Goal: Task Accomplishment & Management: Manage account settings

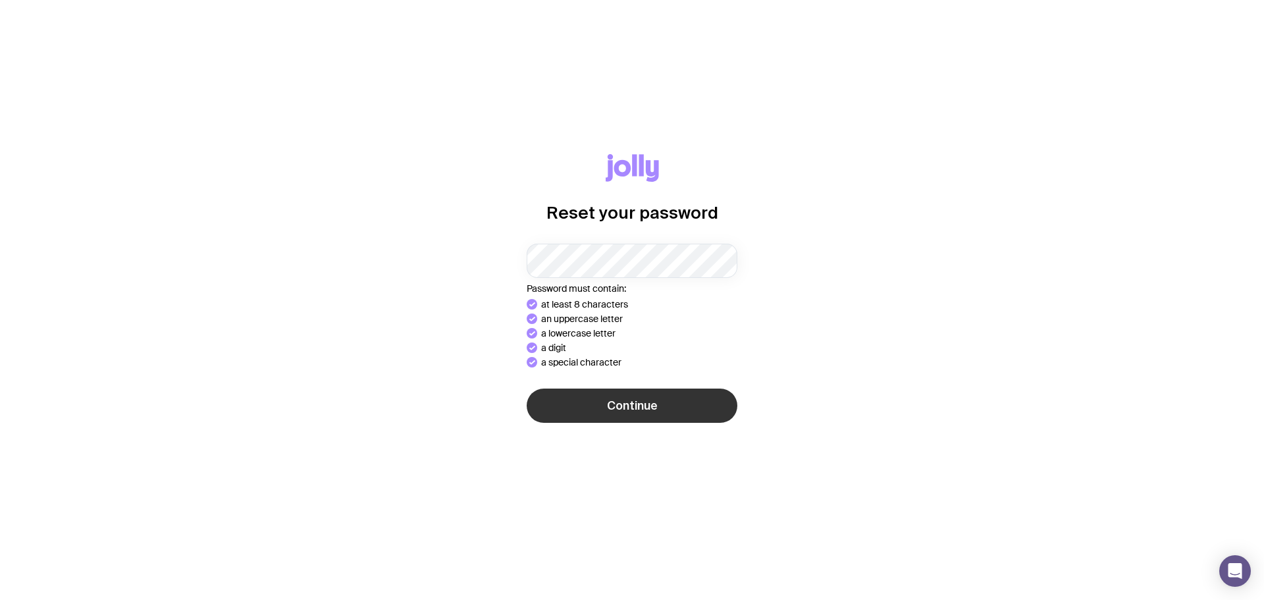
click at [661, 404] on button "Continue" at bounding box center [632, 405] width 211 height 34
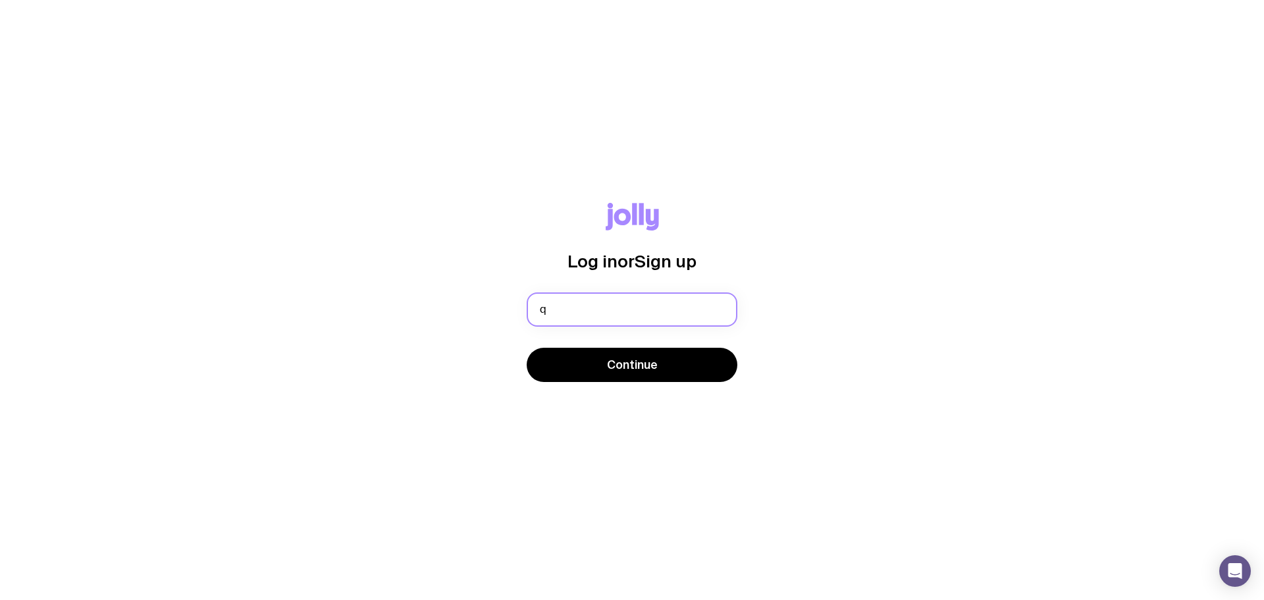
type input "quenby.murphy@deel.com"
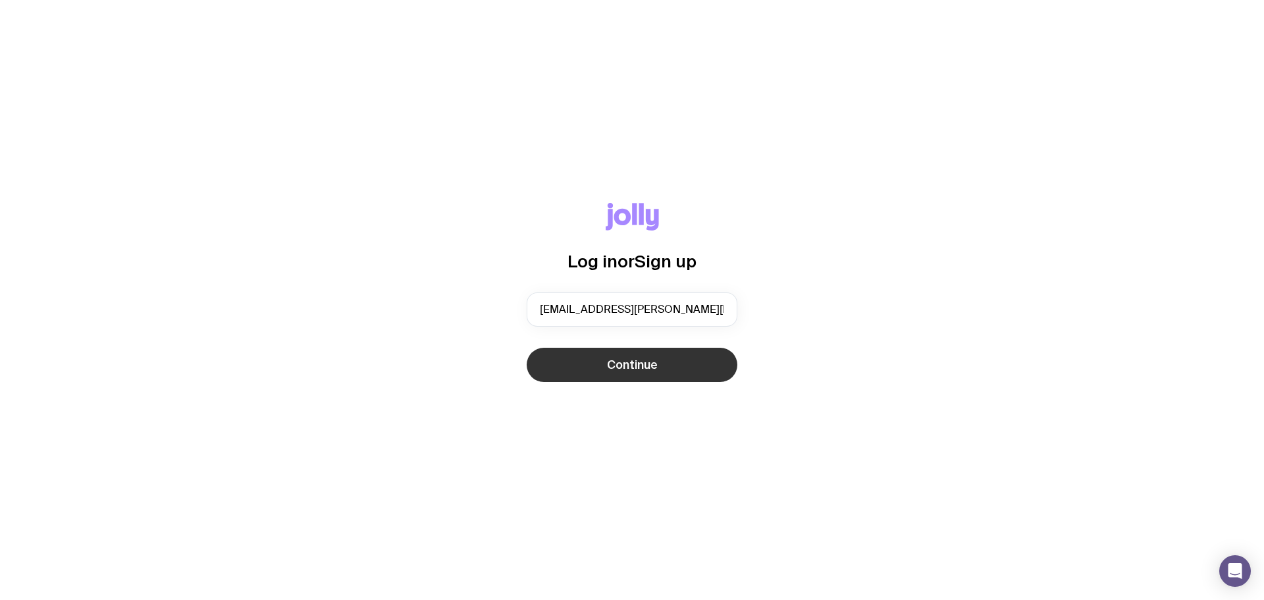
click at [629, 368] on span "Continue" at bounding box center [632, 365] width 51 height 16
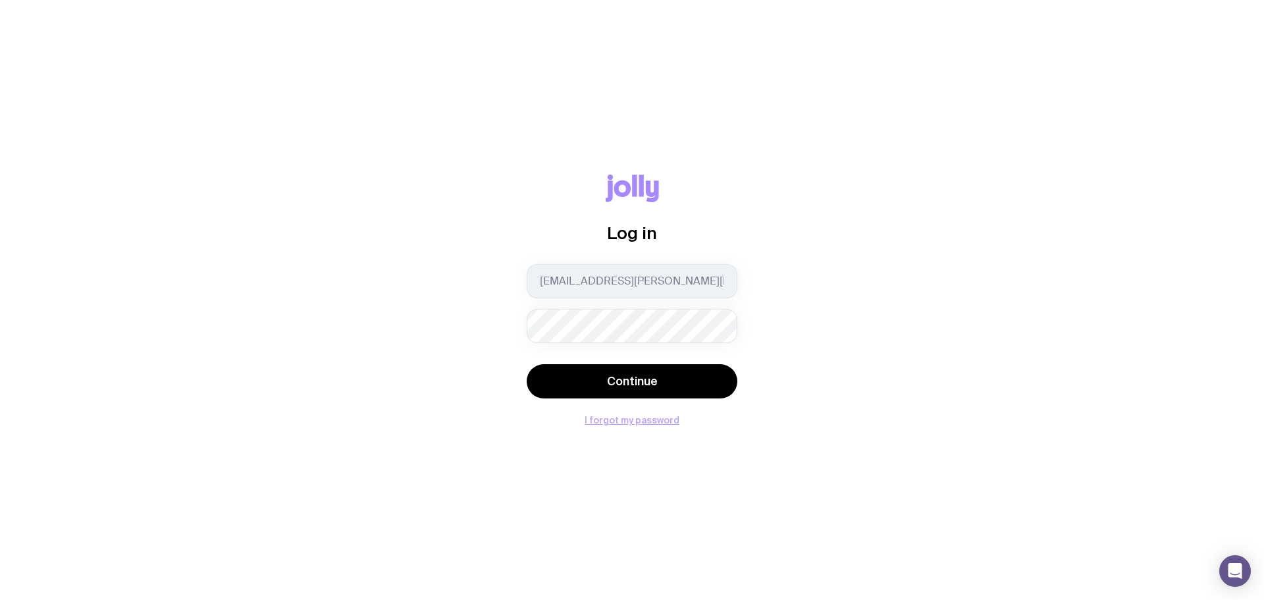
click at [641, 422] on button "I forgot my password" at bounding box center [632, 420] width 95 height 11
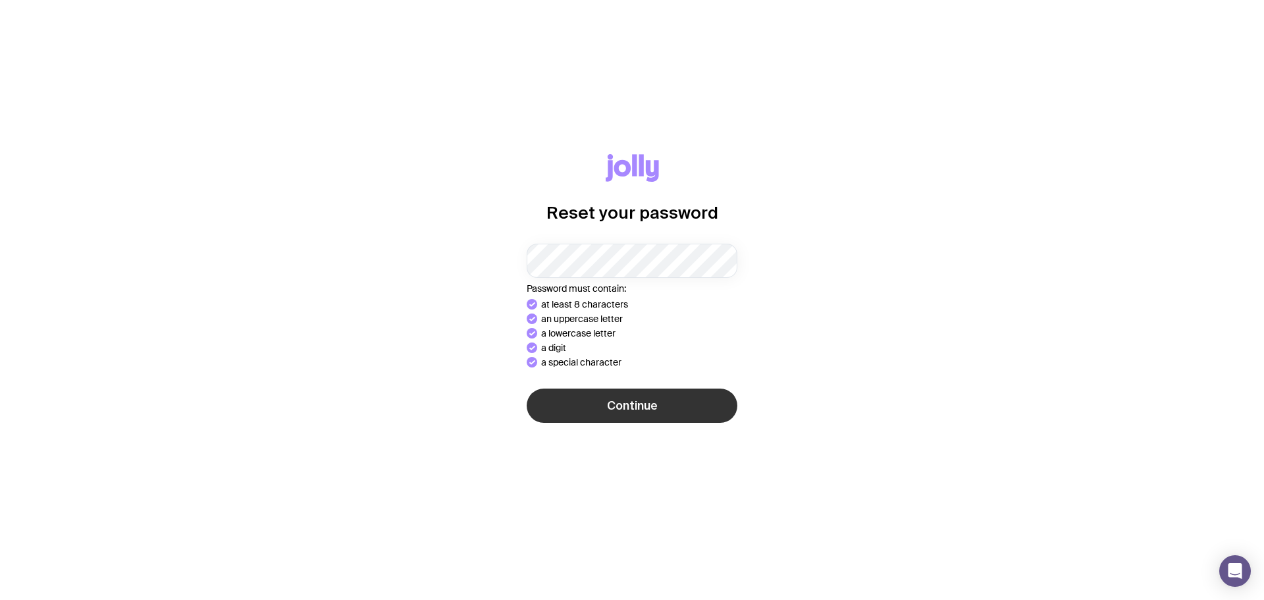
click at [629, 404] on span "Continue" at bounding box center [632, 406] width 51 height 16
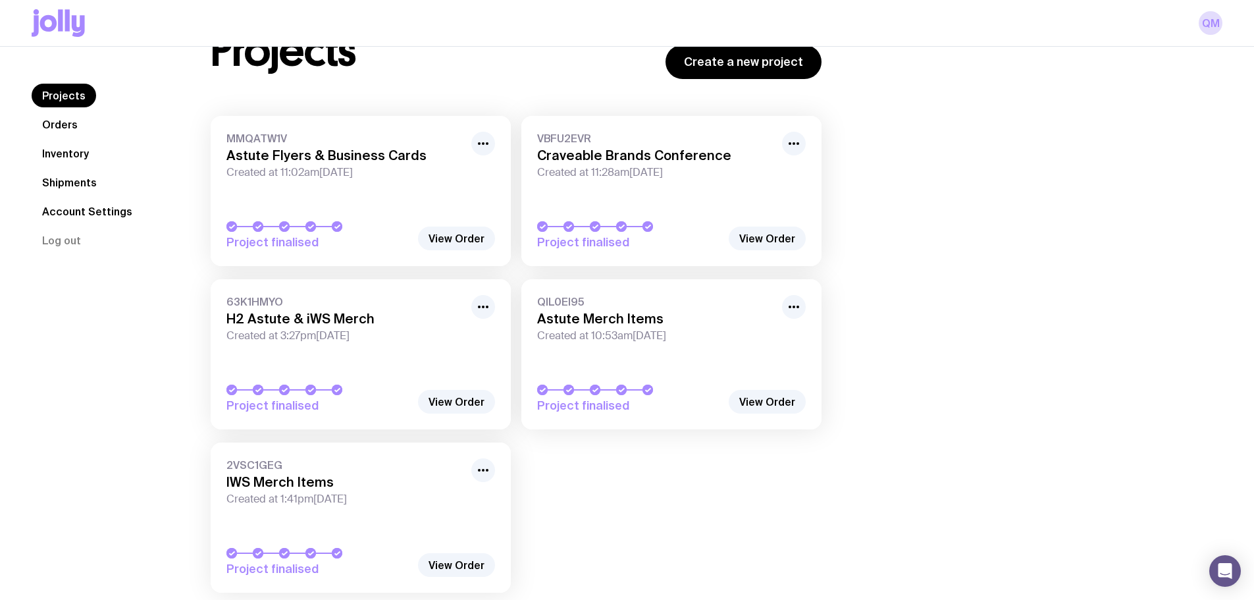
scroll to position [37, 0]
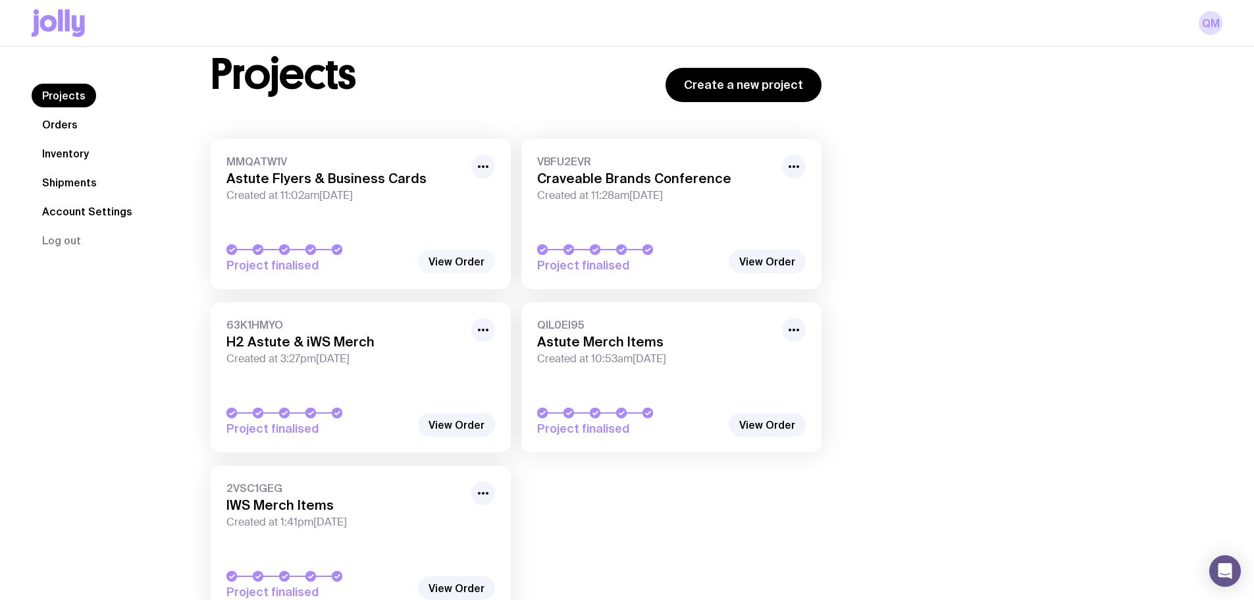
click at [467, 265] on link "View Order" at bounding box center [456, 262] width 77 height 24
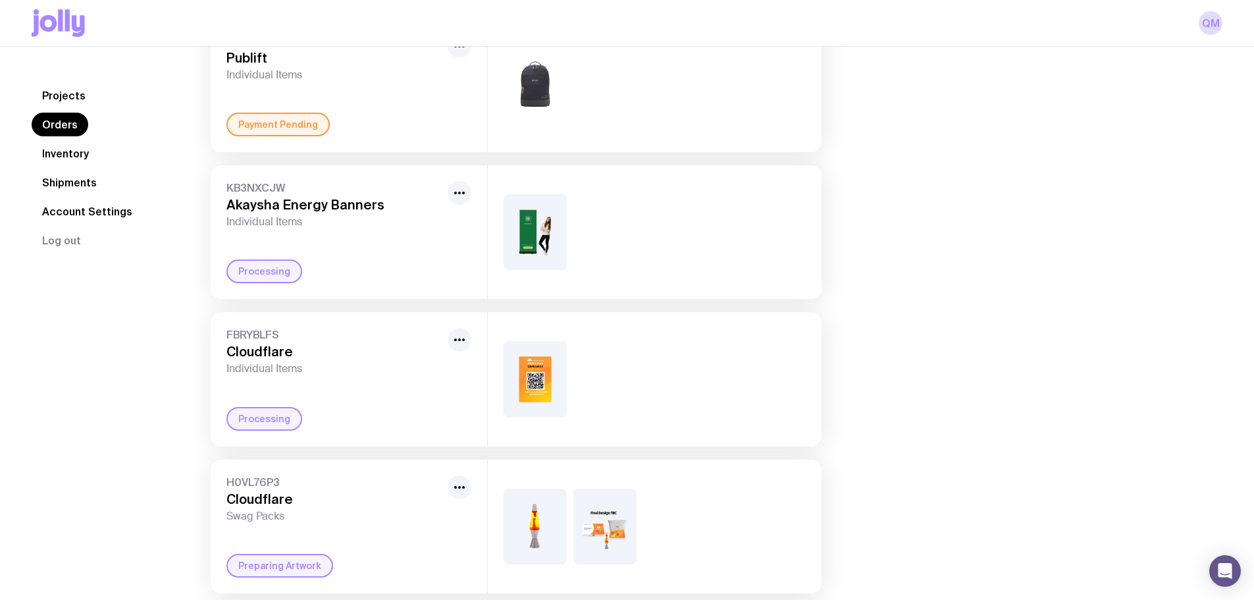
scroll to position [13, 0]
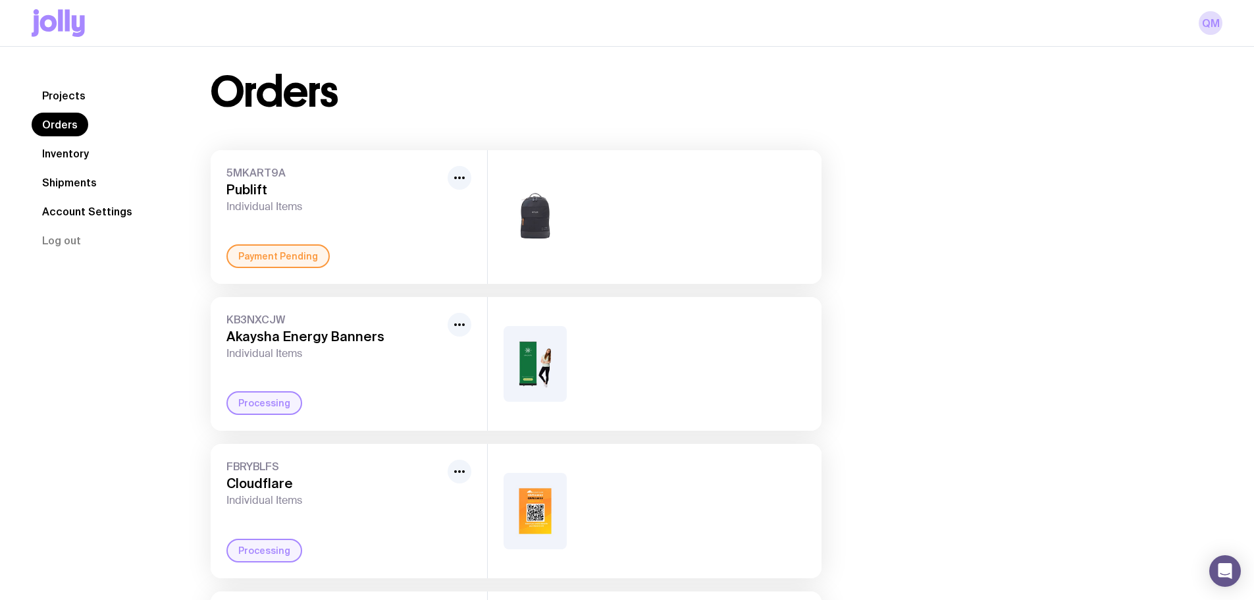
click at [53, 153] on link "Inventory" at bounding box center [66, 154] width 68 height 24
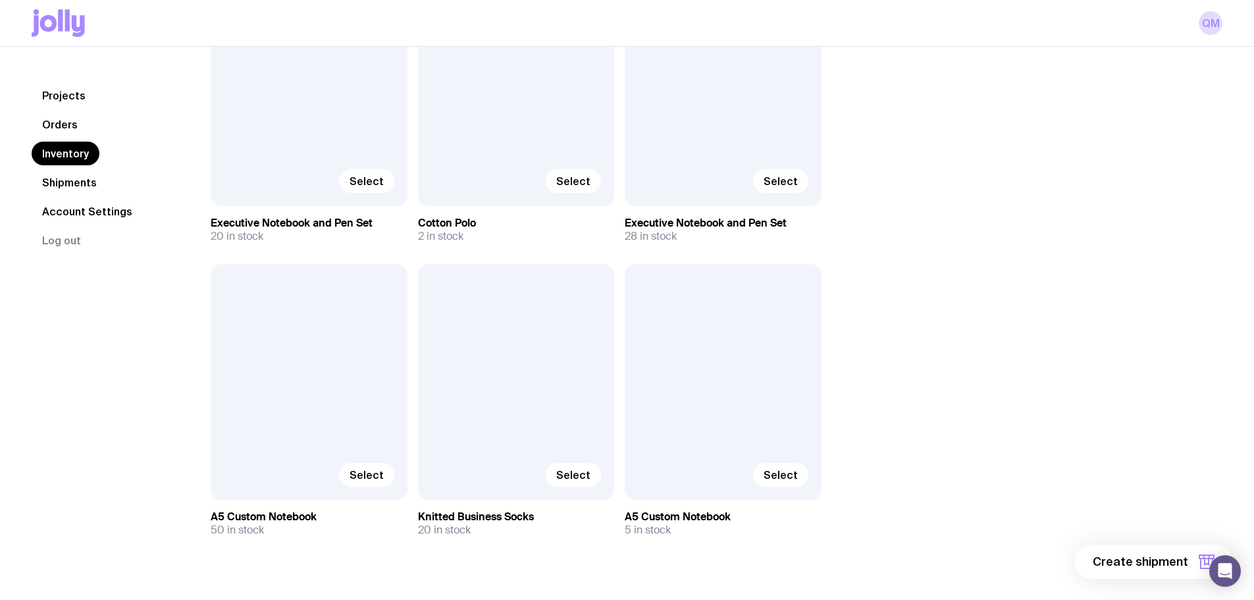
scroll to position [1145, 0]
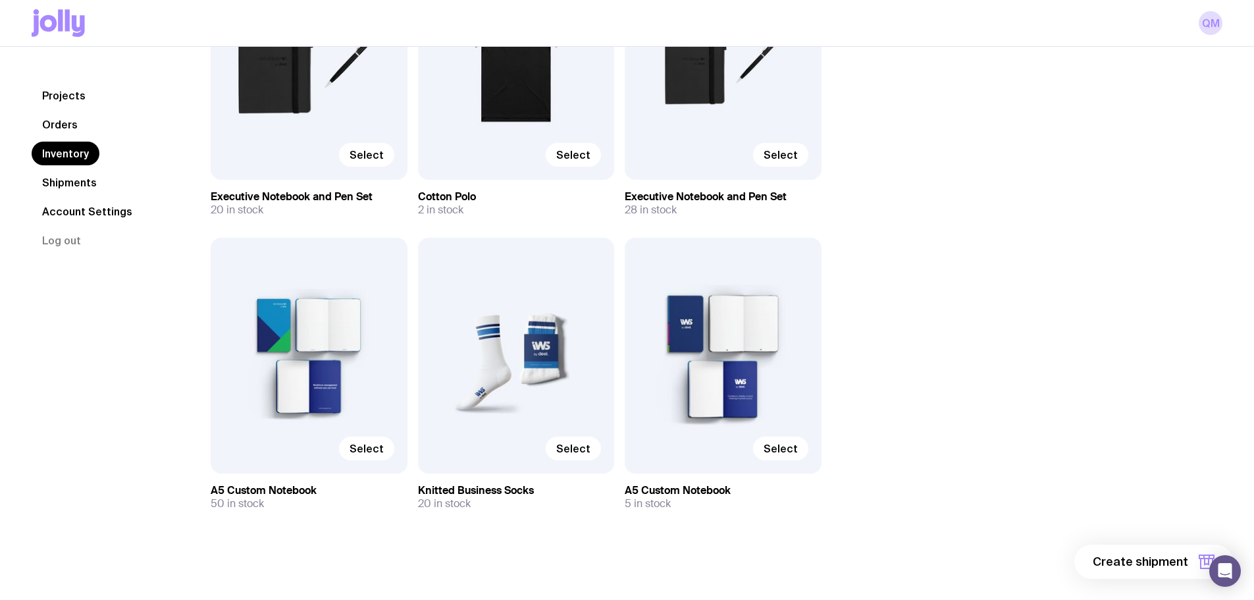
click at [111, 218] on link "Account Settings" at bounding box center [87, 211] width 111 height 24
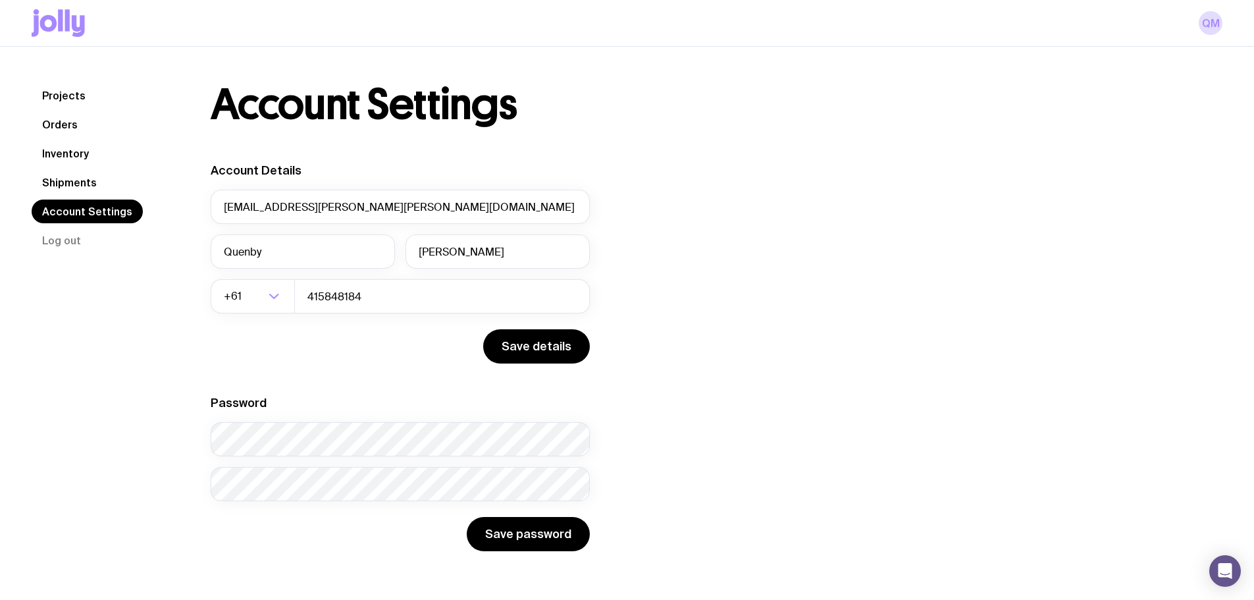
click at [98, 179] on link "Shipments" at bounding box center [70, 183] width 76 height 24
